Goal: Browse casually

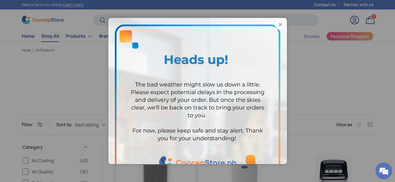
click at [280, 25] on button "Close" at bounding box center [280, 24] width 11 height 11
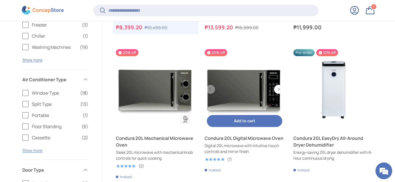
scroll to position [253, 0]
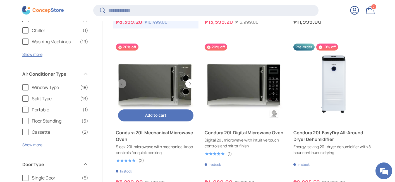
click at [157, 93] on link "Condura 20L Mechanical Microwave Oven" at bounding box center [156, 84] width 80 height 80
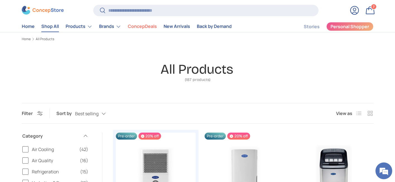
scroll to position [0, 0]
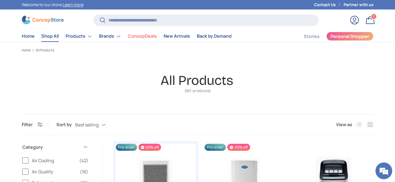
click at [47, 35] on link "Shop All" at bounding box center [50, 36] width 18 height 11
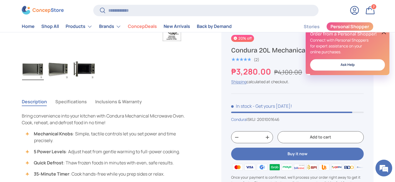
scroll to position [357, 0]
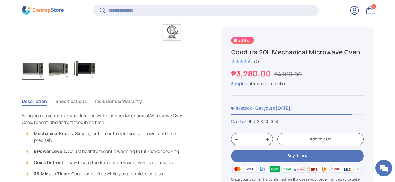
click at [32, 69] on img "Gallery Viewer" at bounding box center [33, 68] width 22 height 22
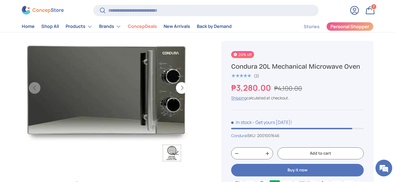
scroll to position [237, 0]
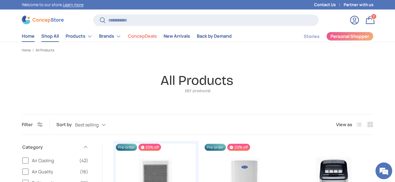
click at [29, 36] on link "Home" at bounding box center [28, 36] width 13 height 11
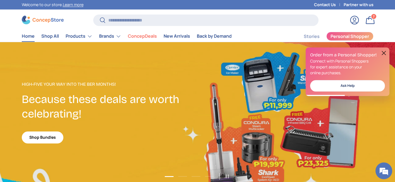
click at [383, 52] on button at bounding box center [383, 53] width 7 height 7
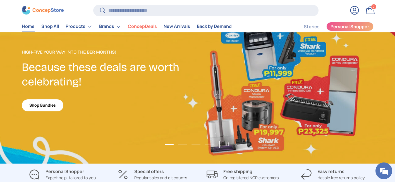
scroll to position [27, 0]
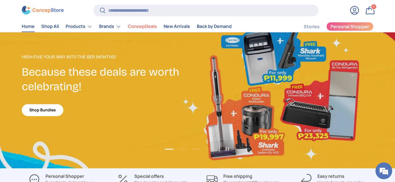
click at [36, 112] on link "Shop Bundles" at bounding box center [43, 110] width 42 height 12
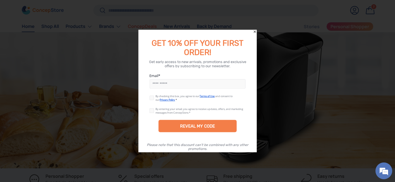
scroll to position [0, 0]
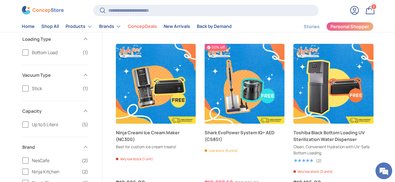
scroll to position [316, 0]
